Goal: Find specific page/section

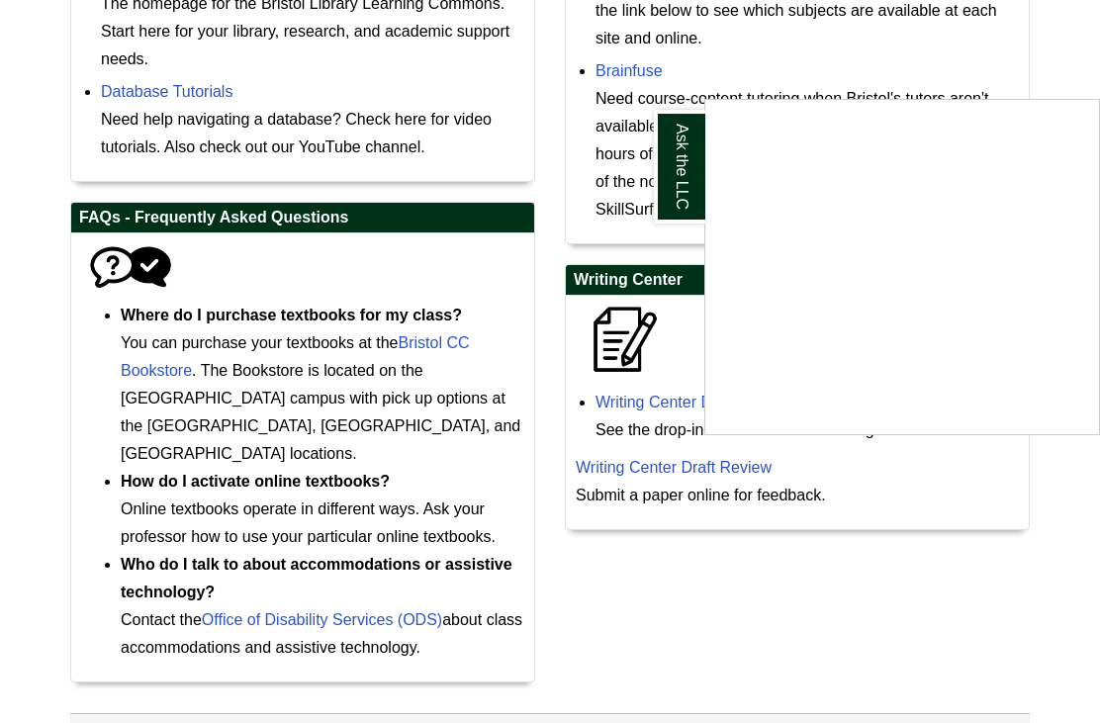
scroll to position [999, 0]
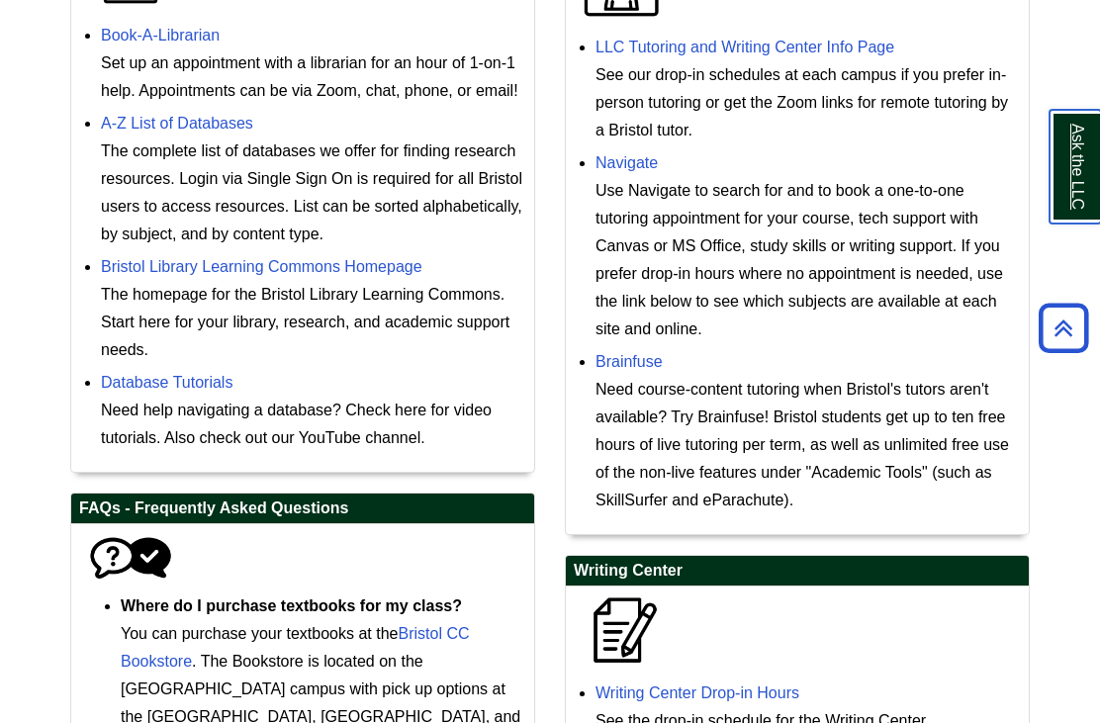
scroll to position [702, 0]
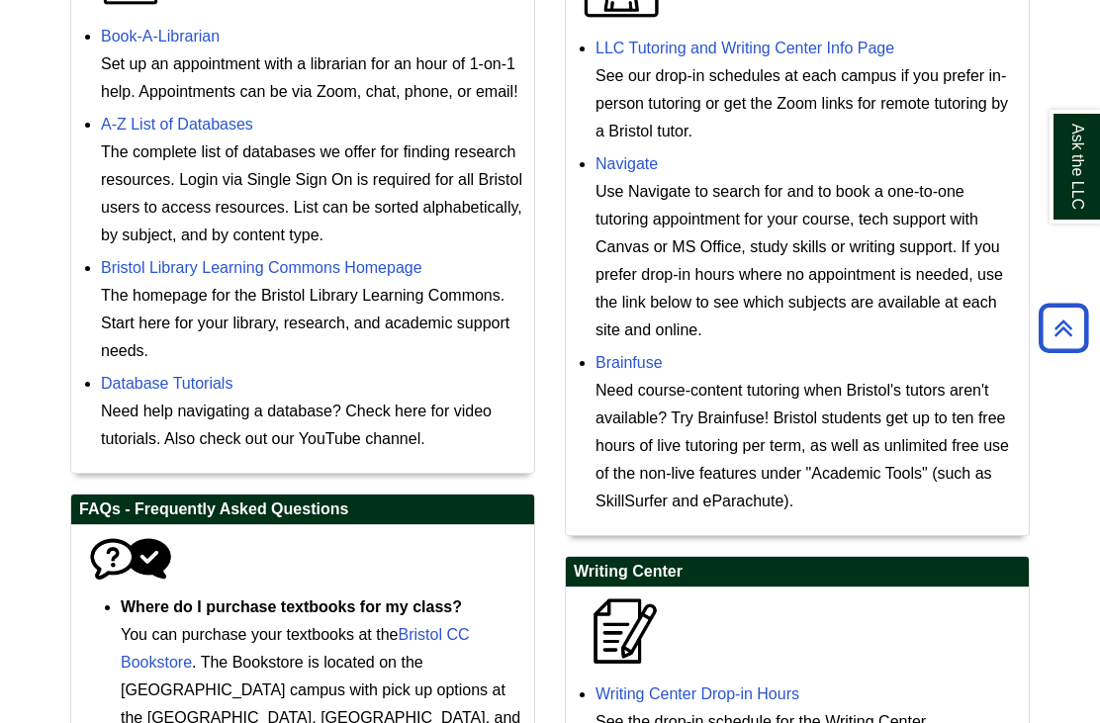
click at [192, 276] on link "Bristol Library Learning Commons Homepage" at bounding box center [261, 267] width 321 height 17
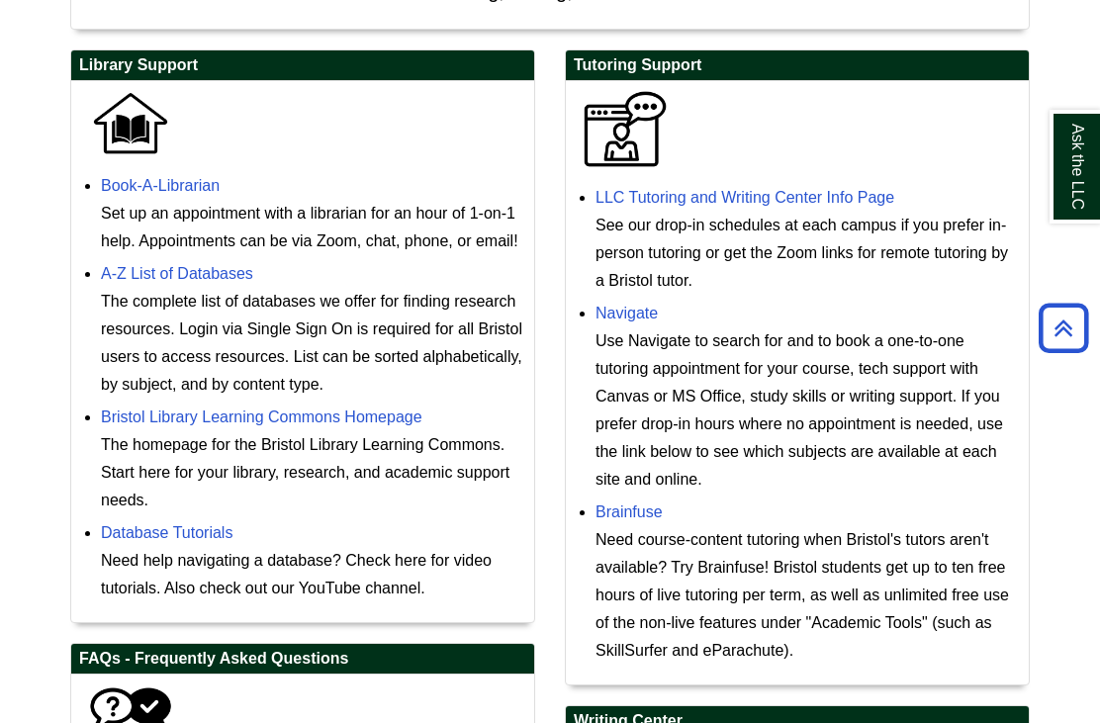
scroll to position [554, 0]
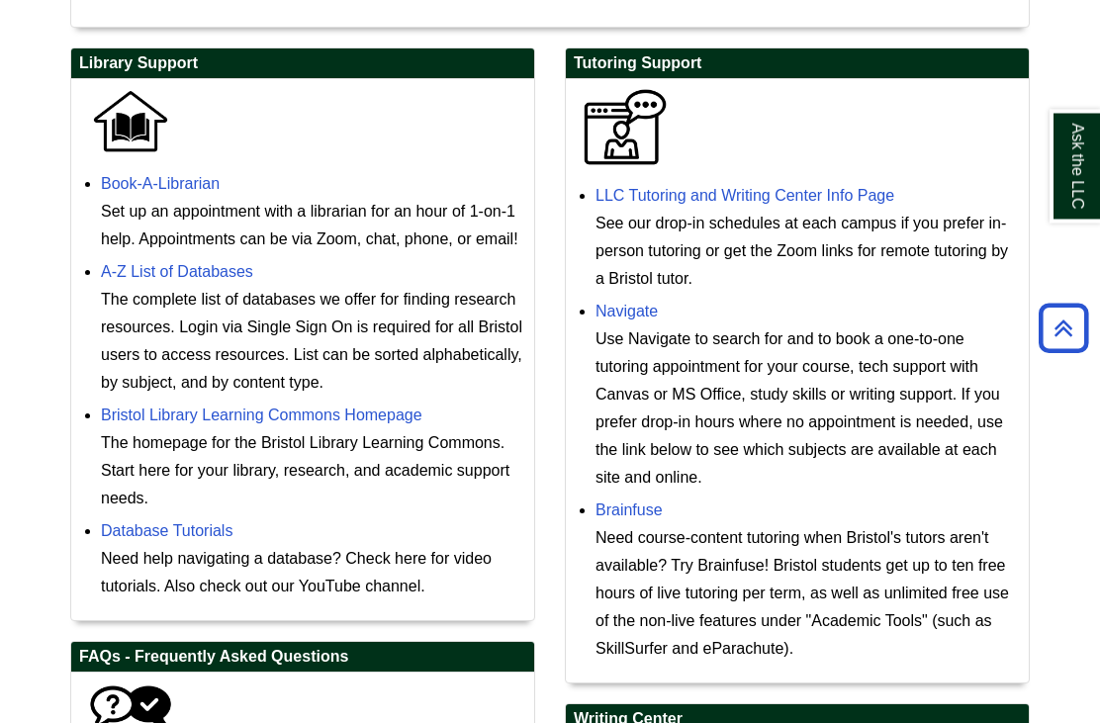
click at [655, 320] on link "Navigate" at bounding box center [626, 312] width 62 height 17
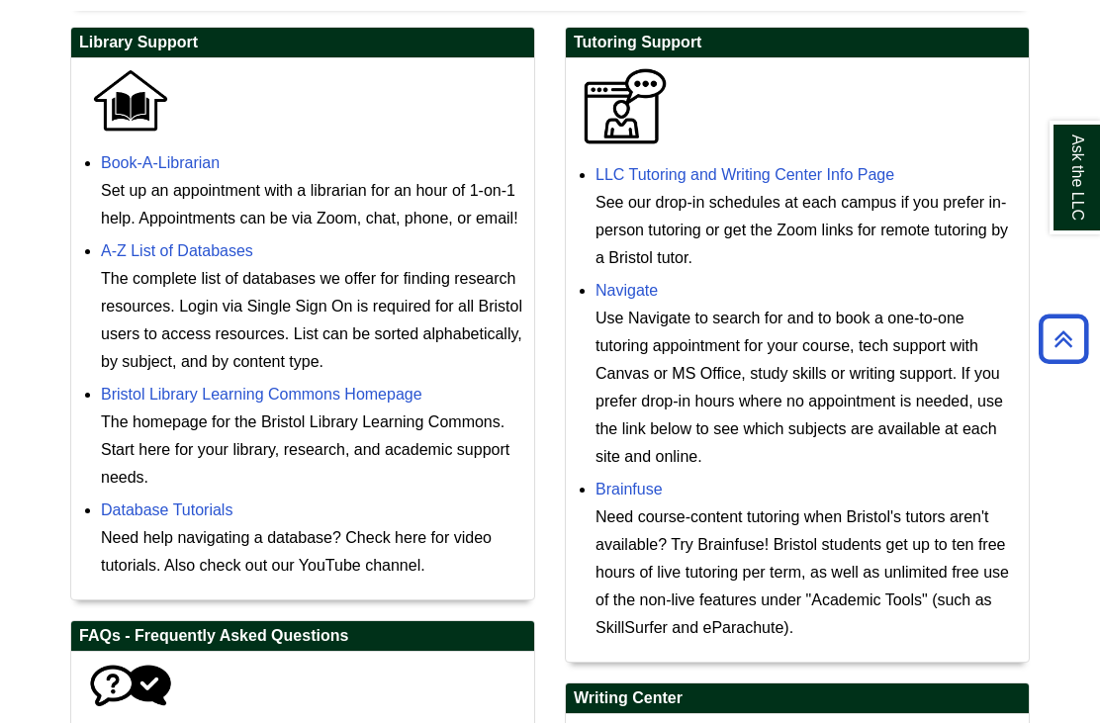
scroll to position [575, 0]
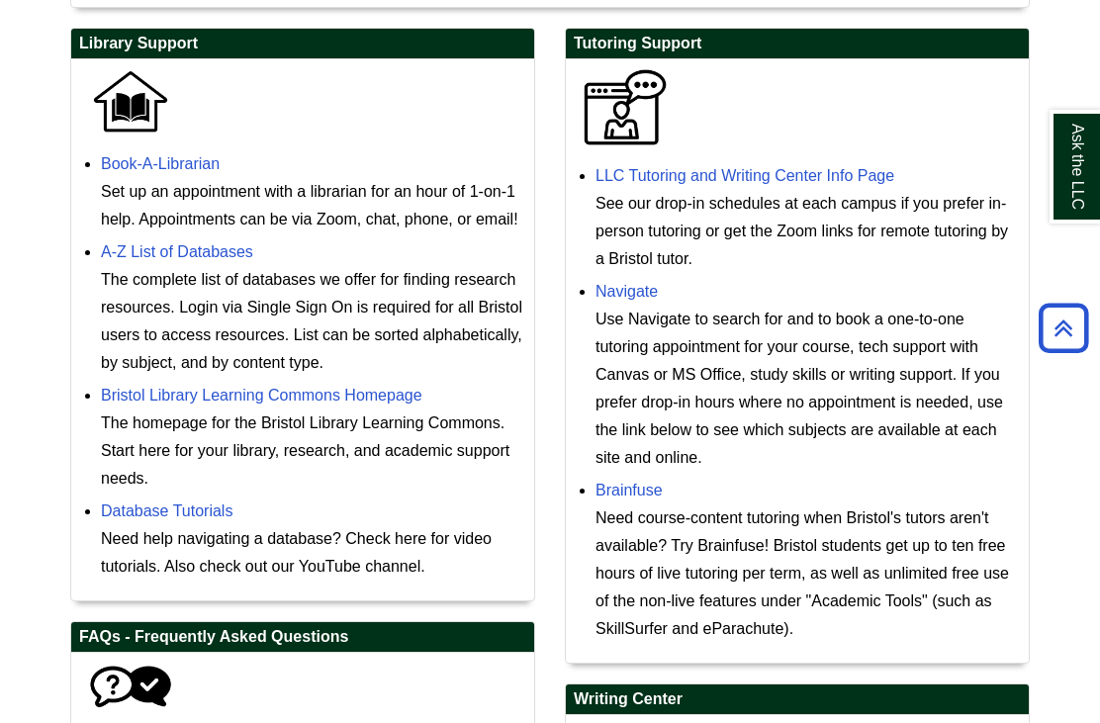
click at [194, 172] on link "Book-A-Librarian" at bounding box center [160, 163] width 119 height 17
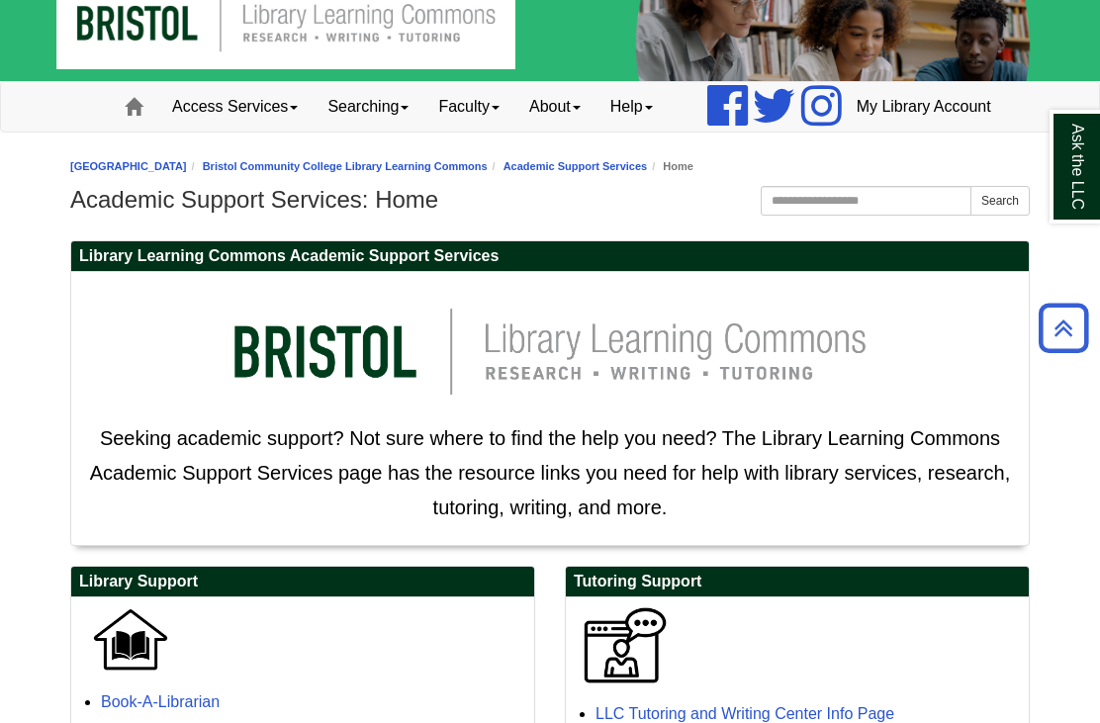
scroll to position [0, 0]
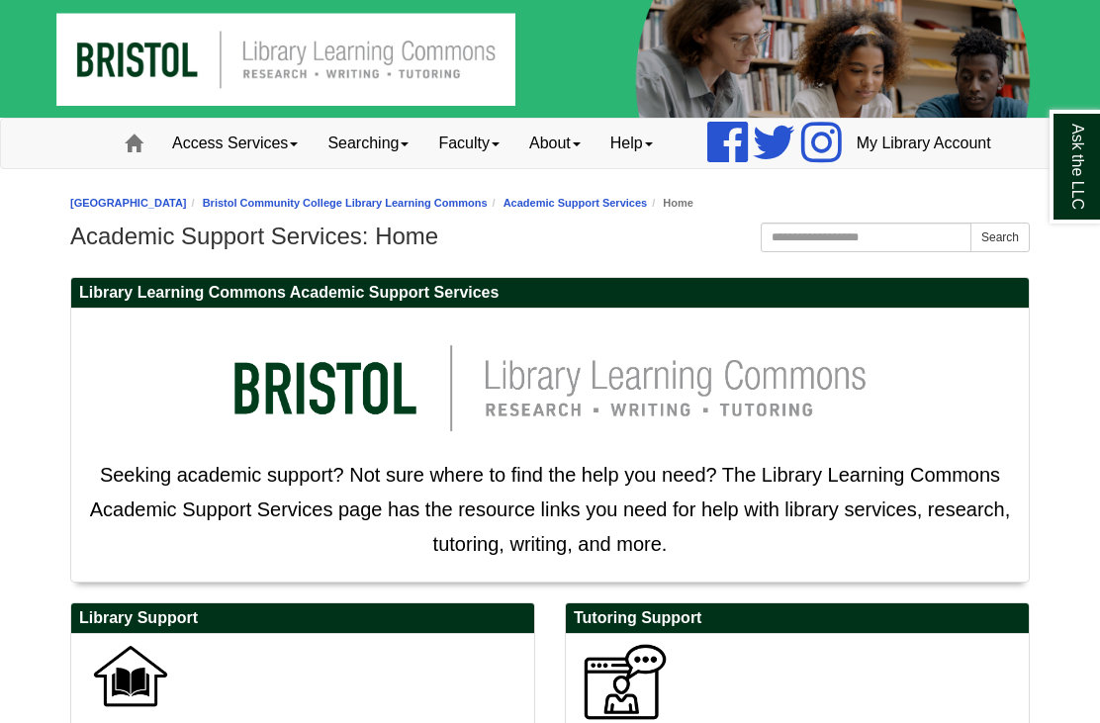
click at [330, 1] on img at bounding box center [550, 59] width 1100 height 118
